Goal: Check status: Check status

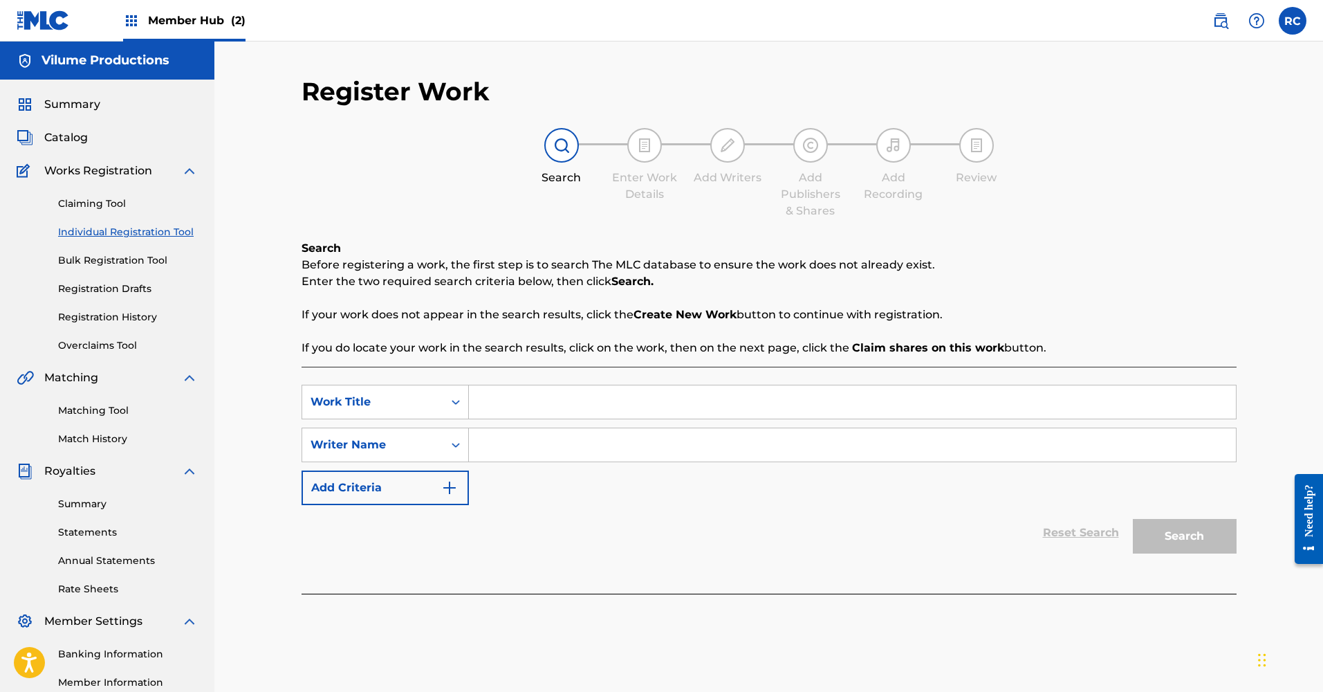
click at [264, 432] on div "Register Work Search Enter Work Details Add Writers Add Publishers & Shares Add…" at bounding box center [768, 417] width 1109 height 750
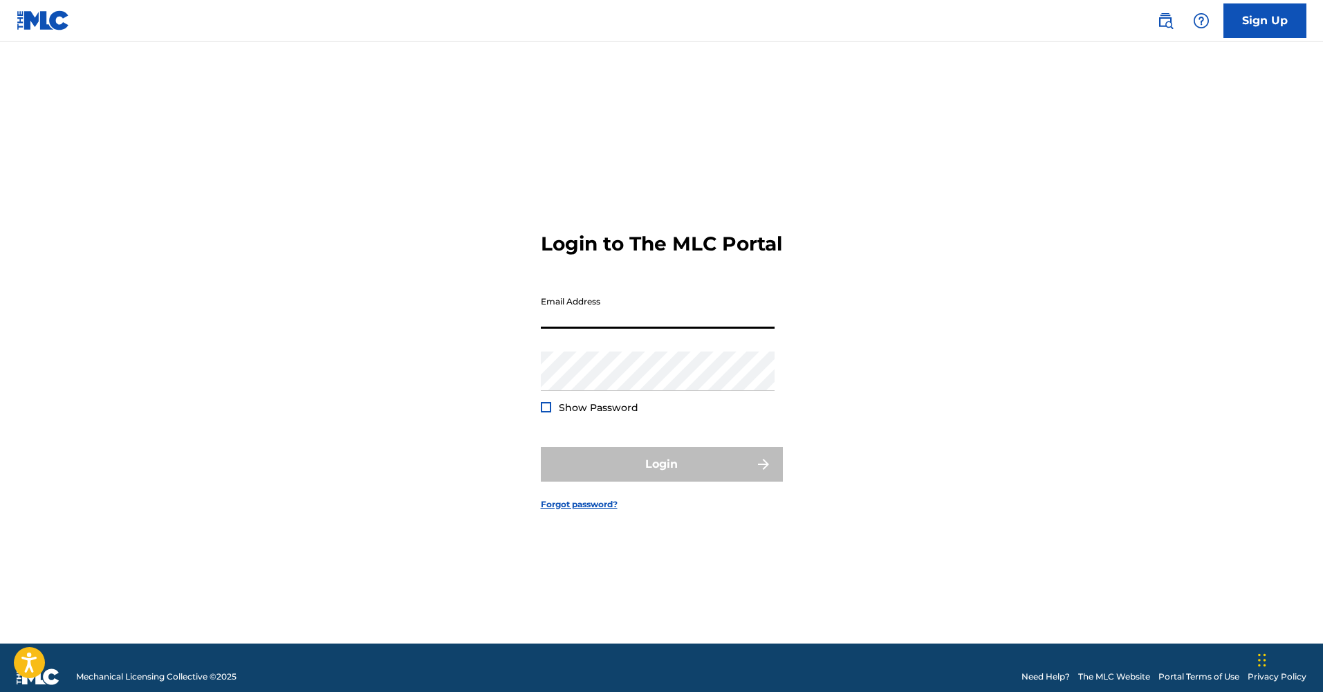
type input "[EMAIL_ADDRESS][DOMAIN_NAME]"
click at [661, 476] on button "Login" at bounding box center [662, 464] width 242 height 35
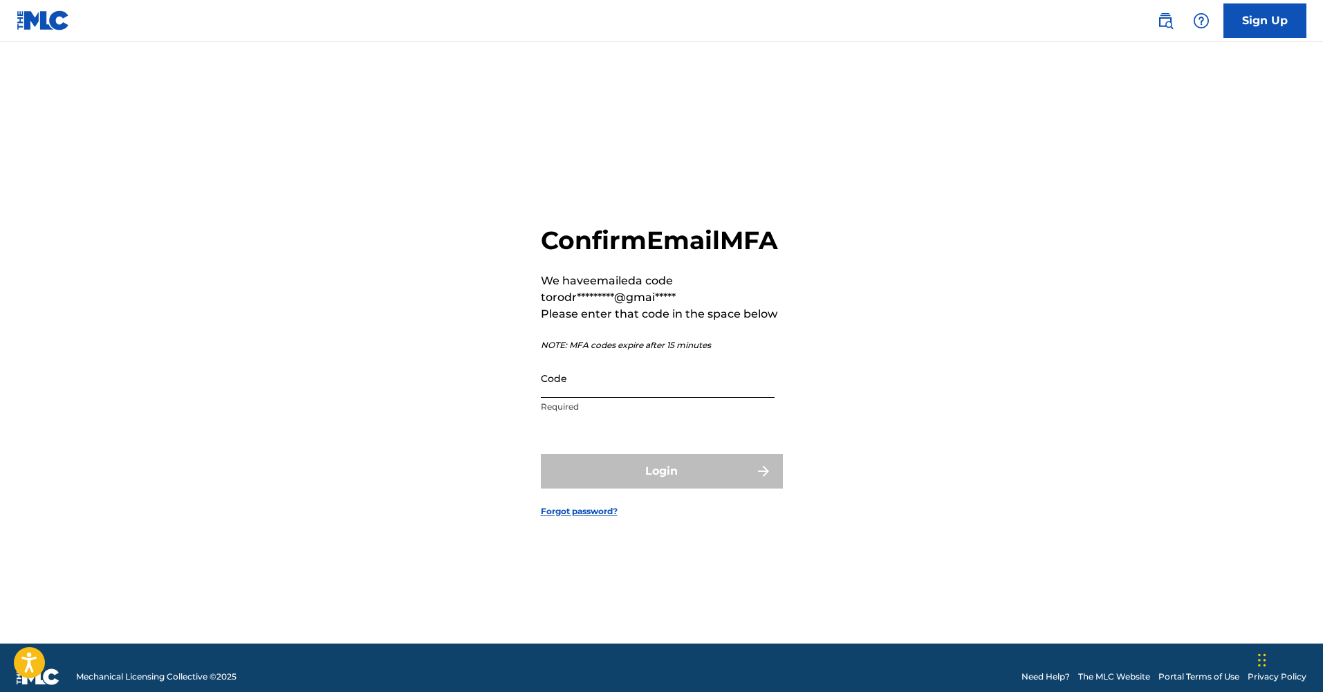
click at [589, 398] on input "Code" at bounding box center [658, 377] width 234 height 39
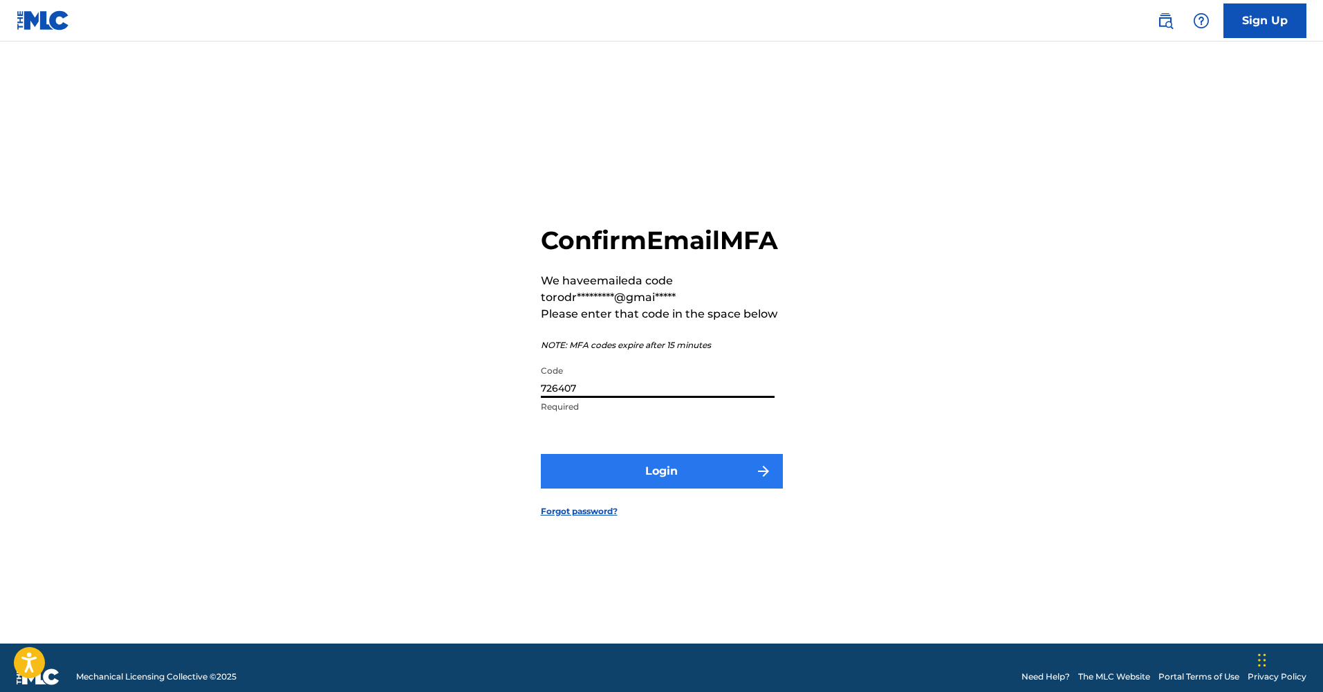
type input "726407"
click at [635, 487] on button "Login" at bounding box center [662, 471] width 242 height 35
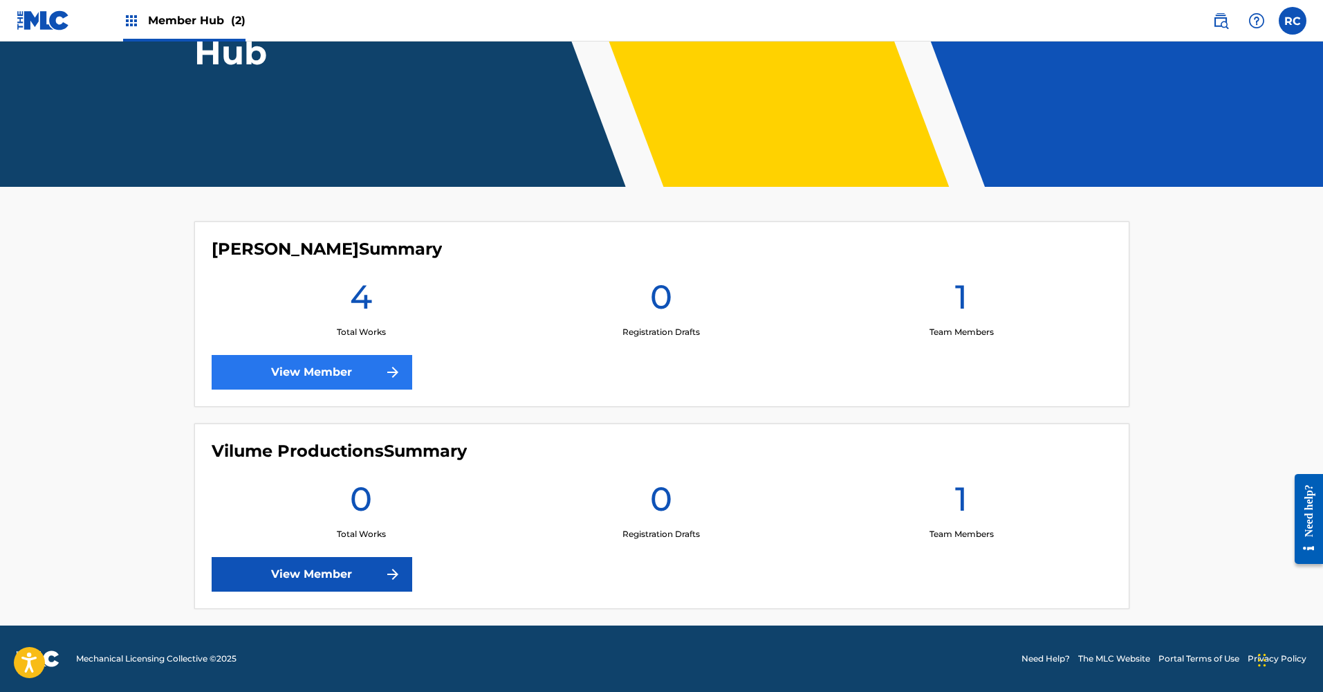
scroll to position [194, 0]
click at [342, 374] on link "View Member" at bounding box center [312, 372] width 201 height 35
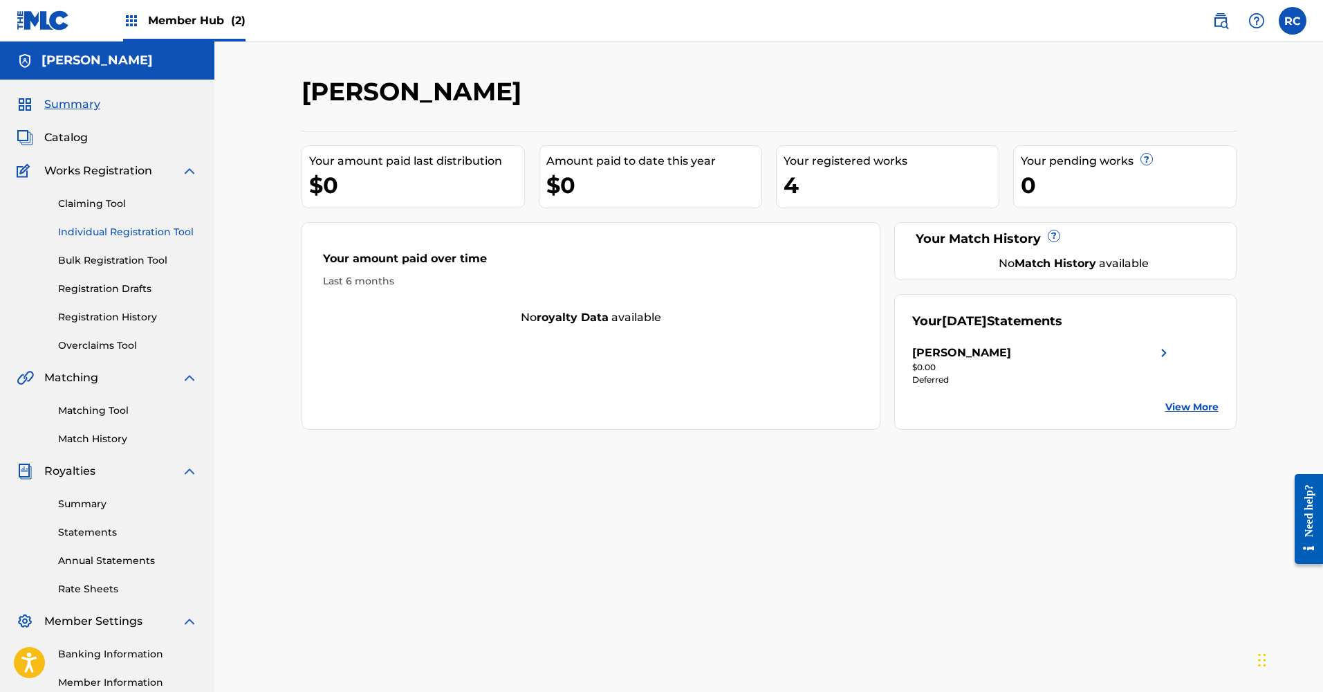
click at [95, 234] on link "Individual Registration Tool" at bounding box center [128, 232] width 140 height 15
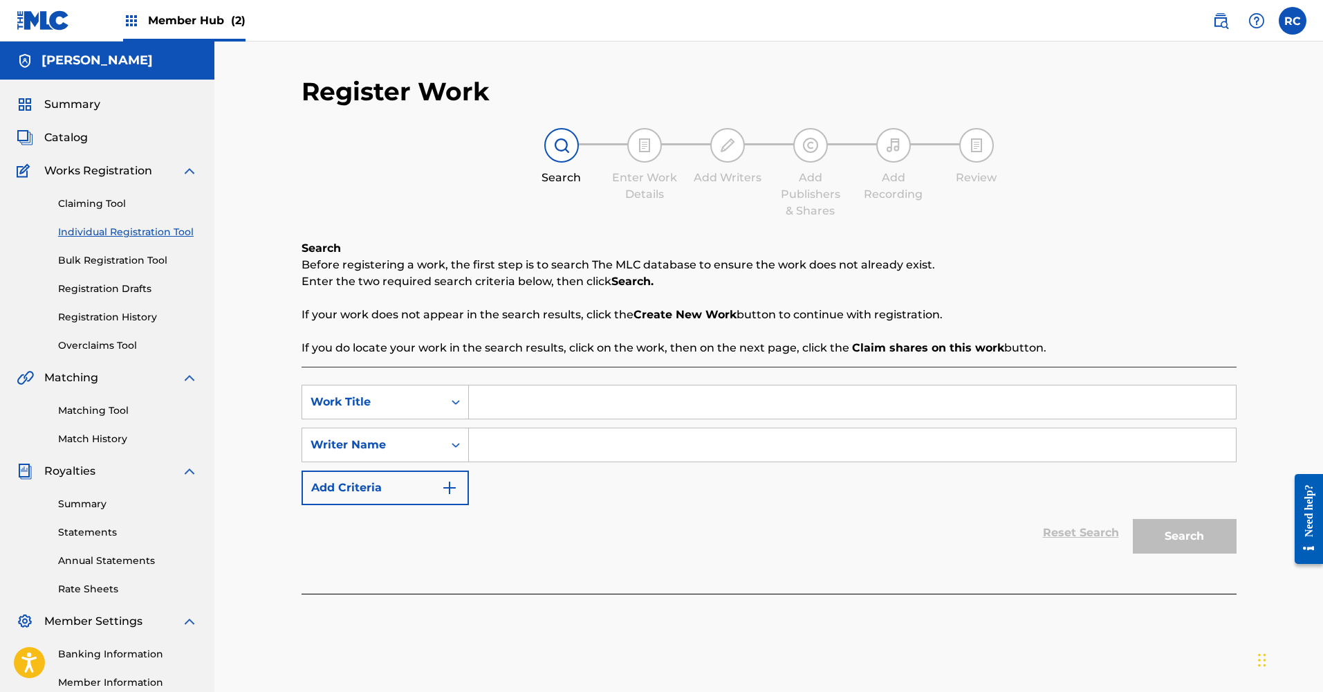
click at [103, 298] on div "Claiming Tool Individual Registration Tool Bulk Registration Tool Registration …" at bounding box center [107, 266] width 181 height 174
click at [98, 322] on link "Registration History" at bounding box center [128, 317] width 140 height 15
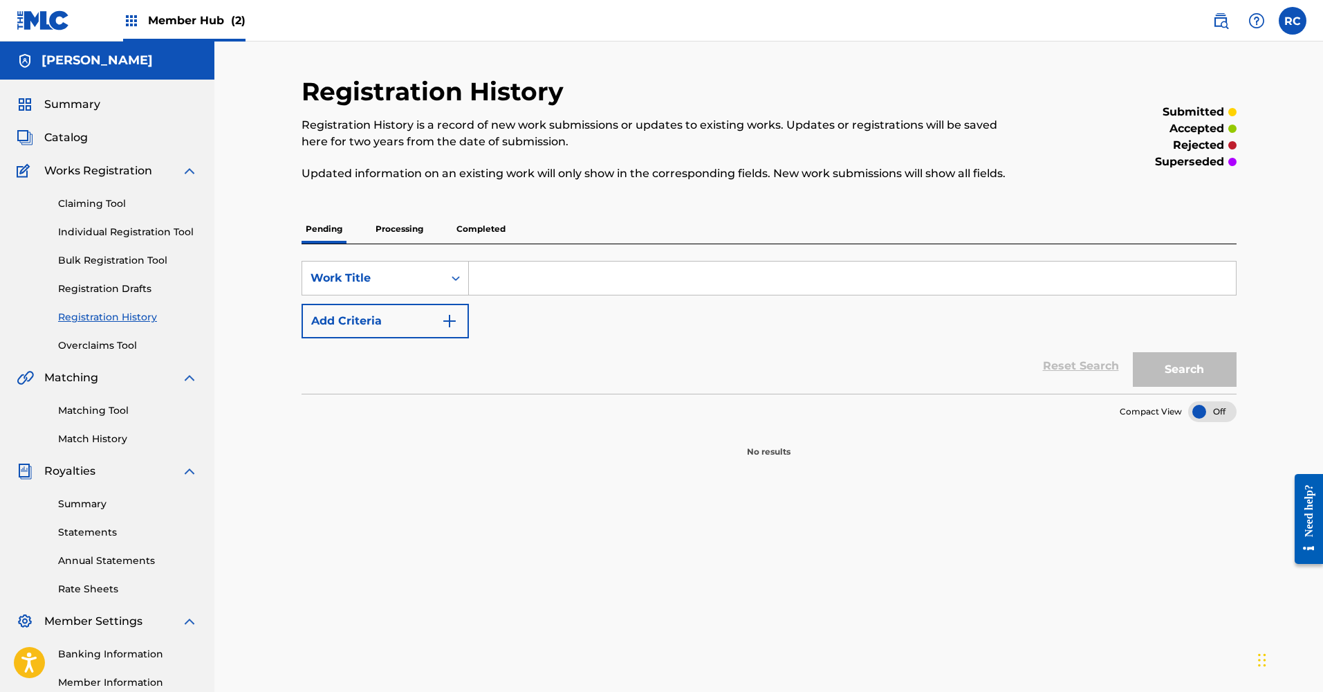
click at [397, 225] on p "Processing" at bounding box center [399, 228] width 56 height 29
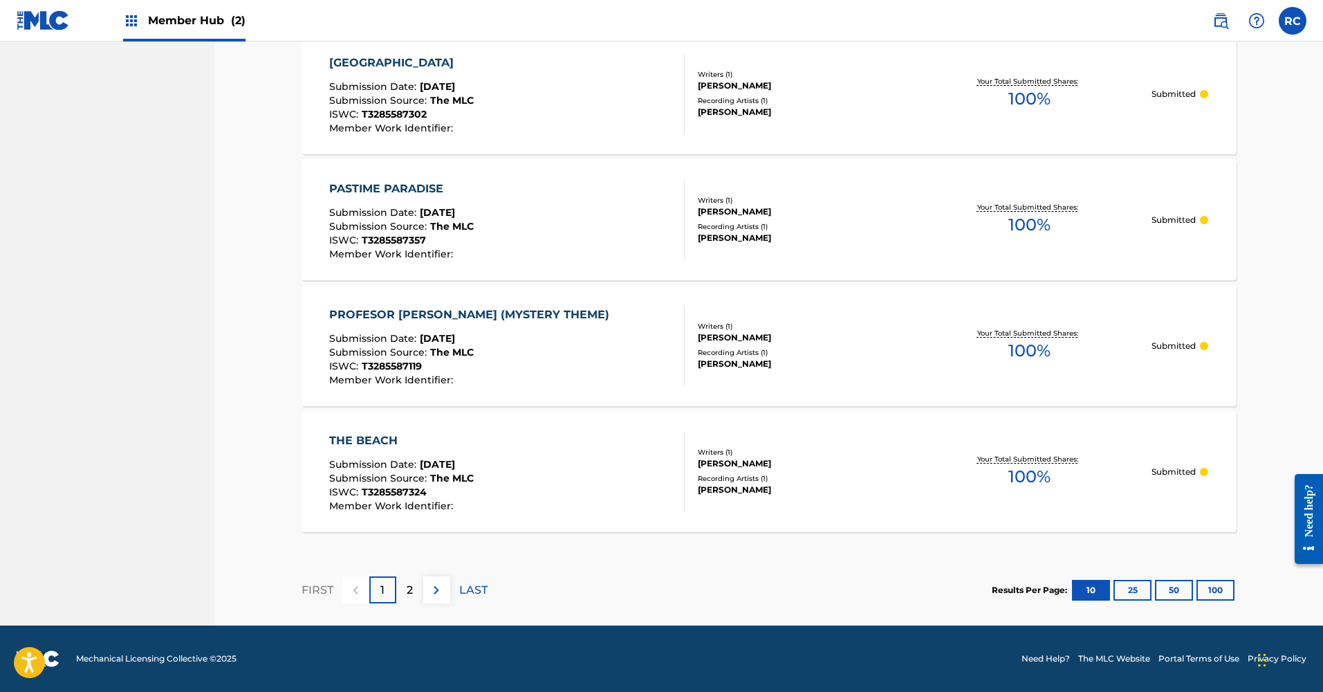
scroll to position [1151, 0]
click at [1147, 591] on button "25" at bounding box center [1133, 590] width 38 height 21
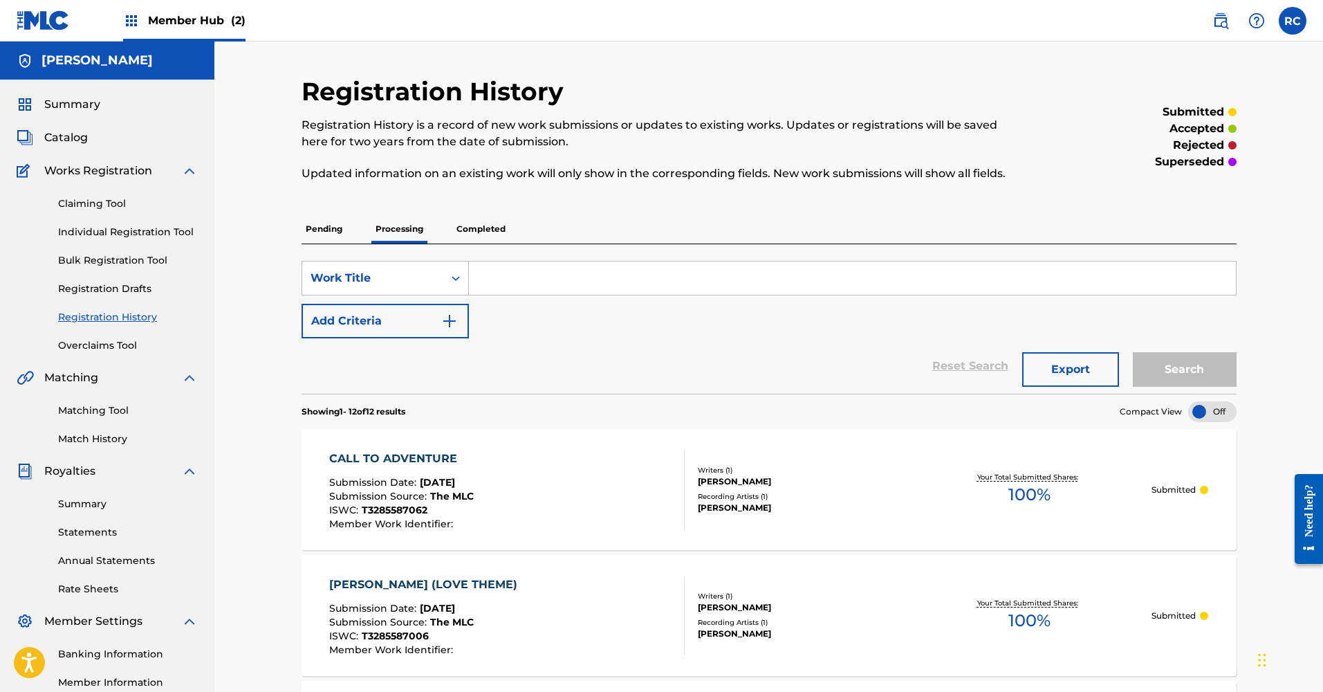
scroll to position [0, 0]
click at [479, 228] on p "Completed" at bounding box center [480, 228] width 57 height 29
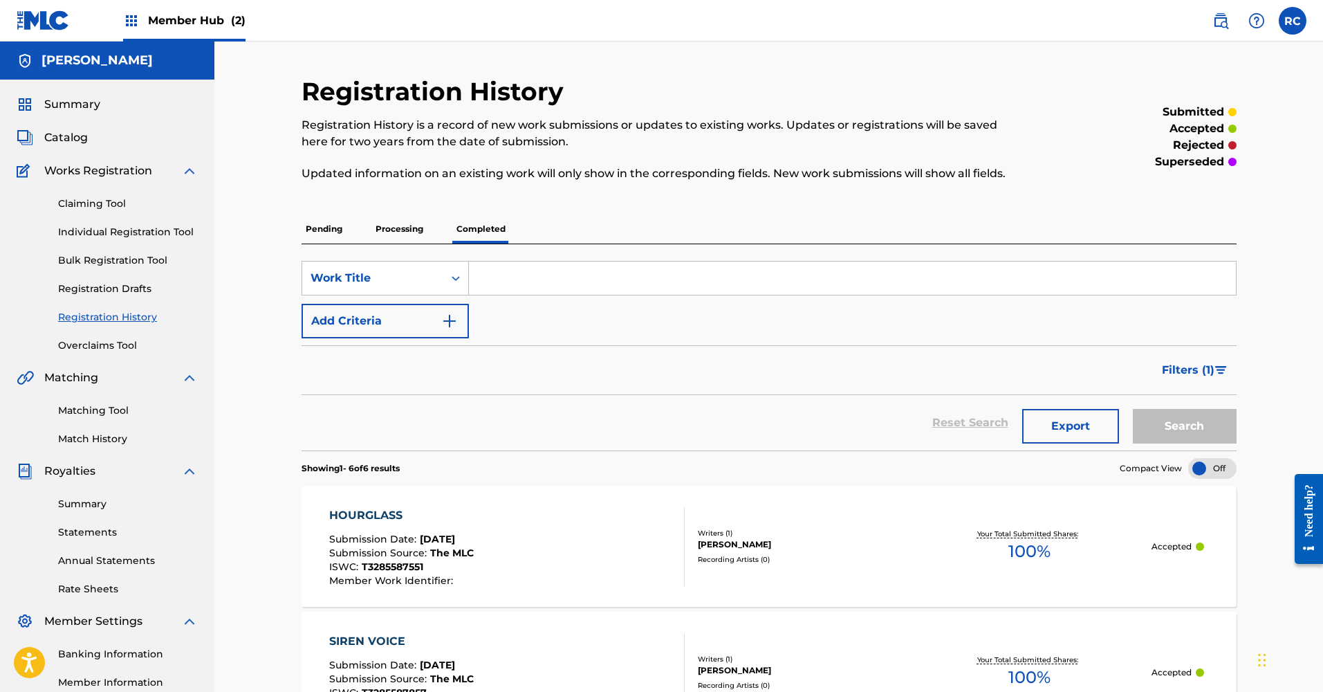
scroll to position [-1, 0]
click at [240, 477] on div "Registration History Registration History is a record of new work submissions o…" at bounding box center [768, 683] width 1109 height 1282
